Goal: Communication & Community: Ask a question

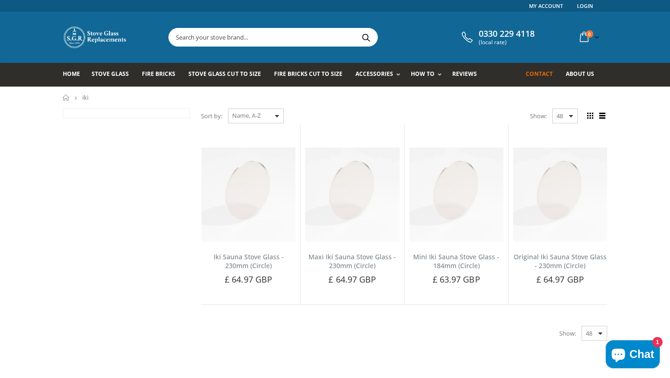
click at [538, 73] on span "Contact" at bounding box center [539, 74] width 27 height 8
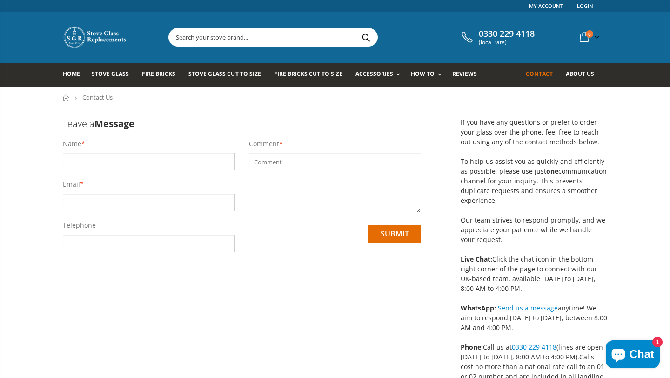
click at [92, 165] on input "text" at bounding box center [149, 162] width 172 height 18
click at [89, 162] on input "text" at bounding box center [149, 162] width 172 height 18
click at [296, 285] on div "Leave a Message Name * Email * Telephone Comment * submit" at bounding box center [242, 324] width 372 height 433
click at [143, 153] on input "text" at bounding box center [149, 162] width 172 height 18
type input "[PERSON_NAME]"
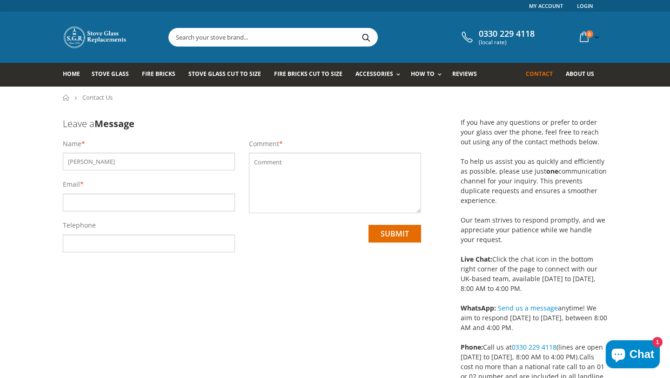
type input "[PERSON_NAME][EMAIL_ADDRESS][DOMAIN_NAME]"
type input "07881906333"
click at [295, 172] on textarea at bounding box center [335, 183] width 172 height 60
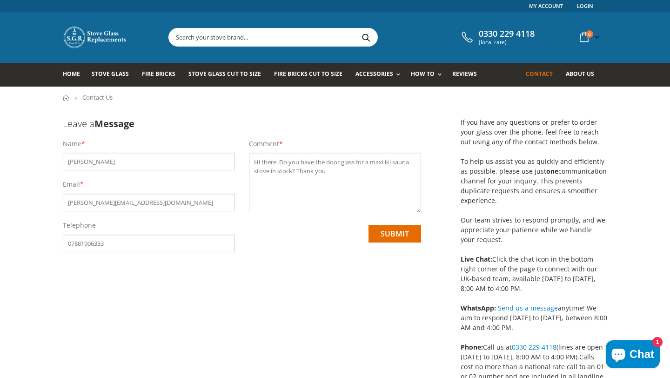
click at [297, 171] on textarea "Hi there. Do you have the door glass for a maxi iki sauna stove in stock? Thank…" at bounding box center [335, 183] width 172 height 60
click at [319, 172] on textarea "Hi there. Do you have the door glass for a maxi iki sauna stove in stock? I sho…" at bounding box center [335, 183] width 172 height 60
click at [355, 174] on textarea "Hi there. Do you have the door glass for a maxi iki sauna stove in stock? I sho…" at bounding box center [335, 183] width 172 height 60
type textarea "Hi there. Do you have the door glass for a maxi iki sauna stove in stock? I sho…"
click at [406, 233] on input "submit" at bounding box center [394, 234] width 53 height 18
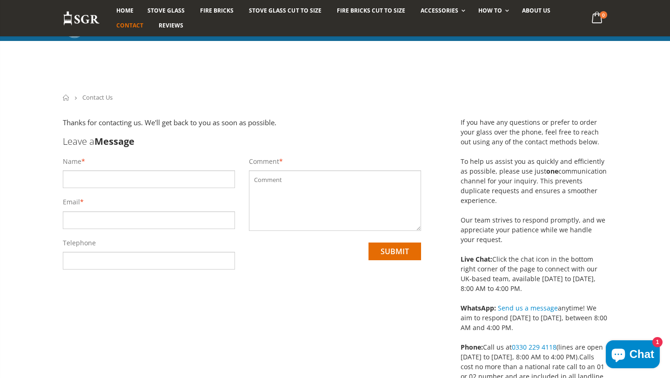
scroll to position [108, 0]
